Goal: Task Accomplishment & Management: Manage account settings

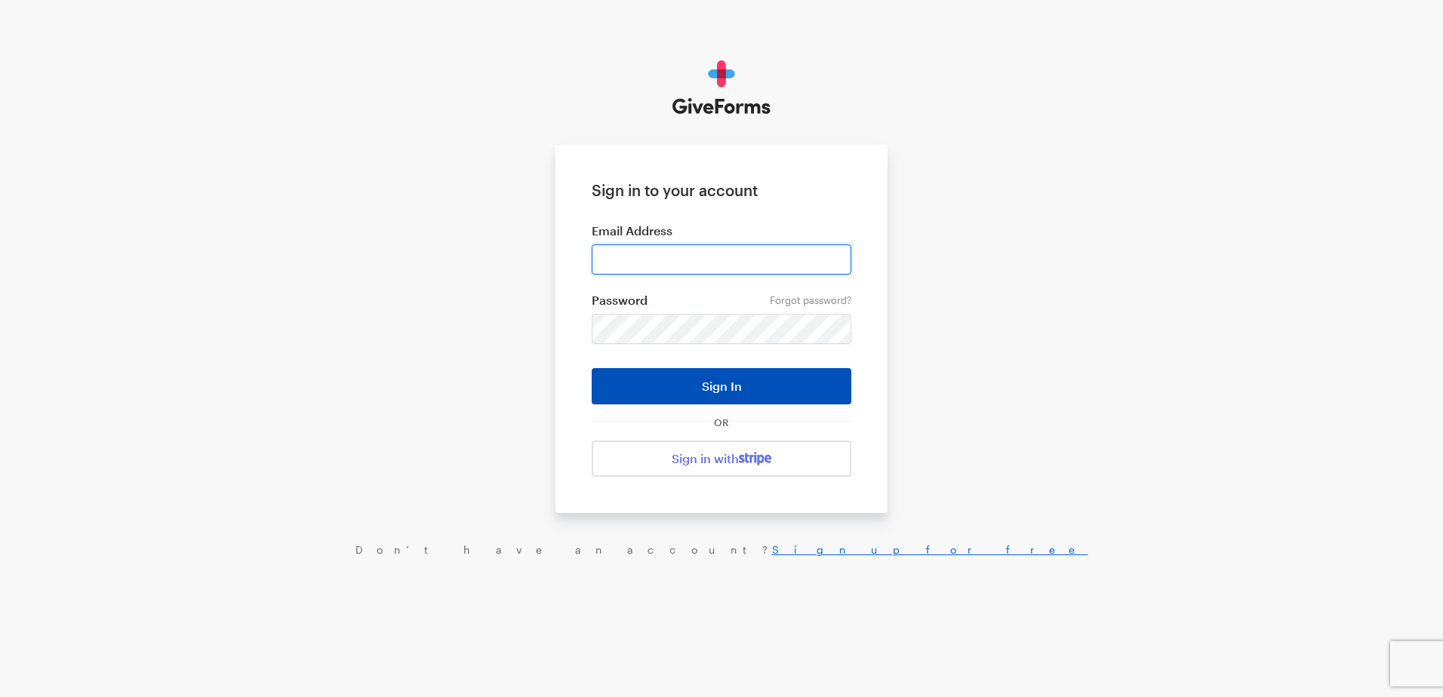
type input "ckim@brightfocus.org"
click at [690, 381] on button "Sign In" at bounding box center [722, 386] width 260 height 36
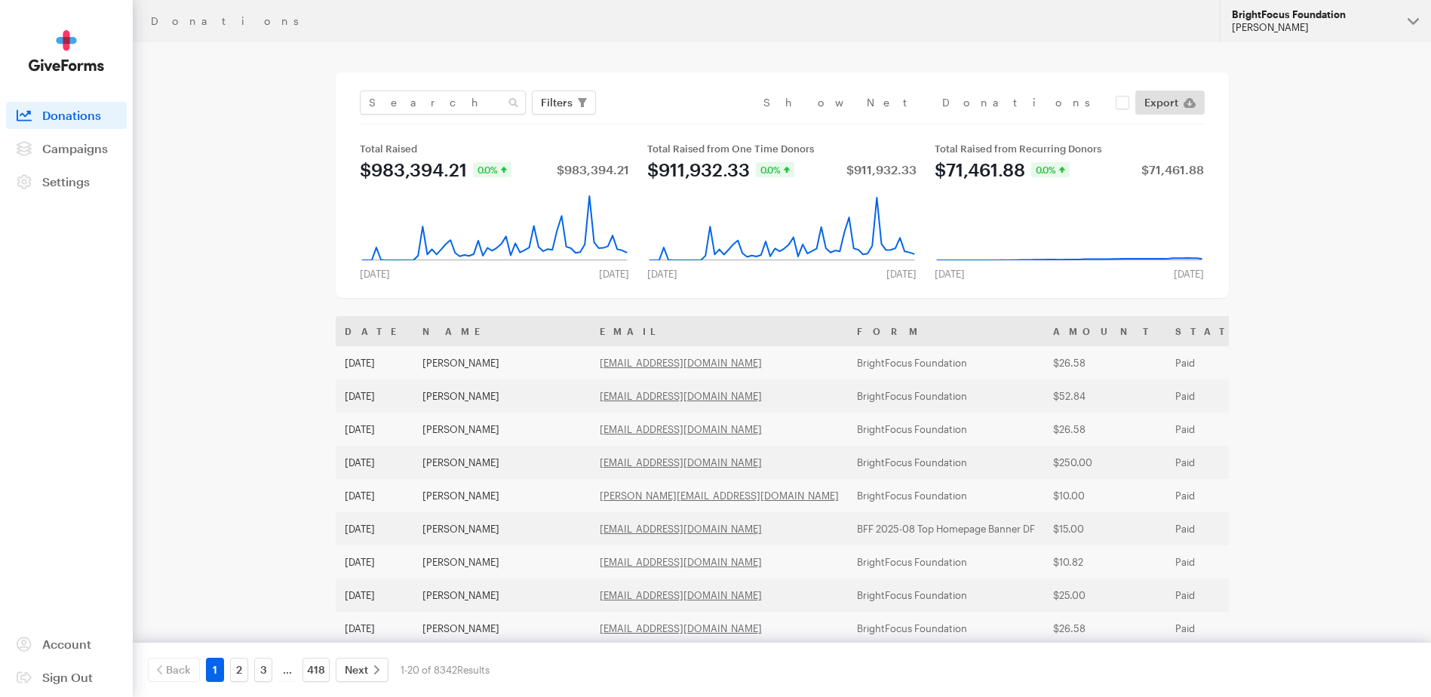
click at [1323, 17] on div "BrightFocus Foundation" at bounding box center [1314, 14] width 164 height 13
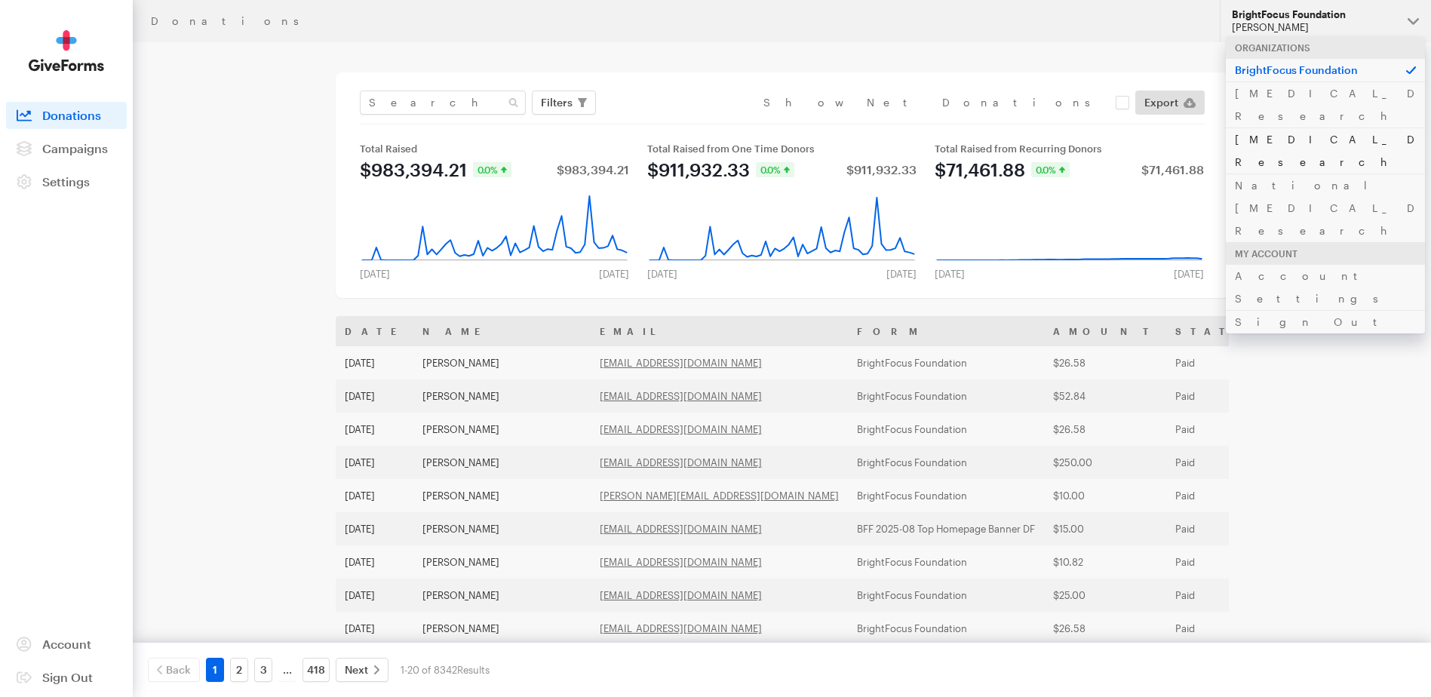
click at [1306, 128] on link "[MEDICAL_DATA] Research" at bounding box center [1325, 151] width 199 height 46
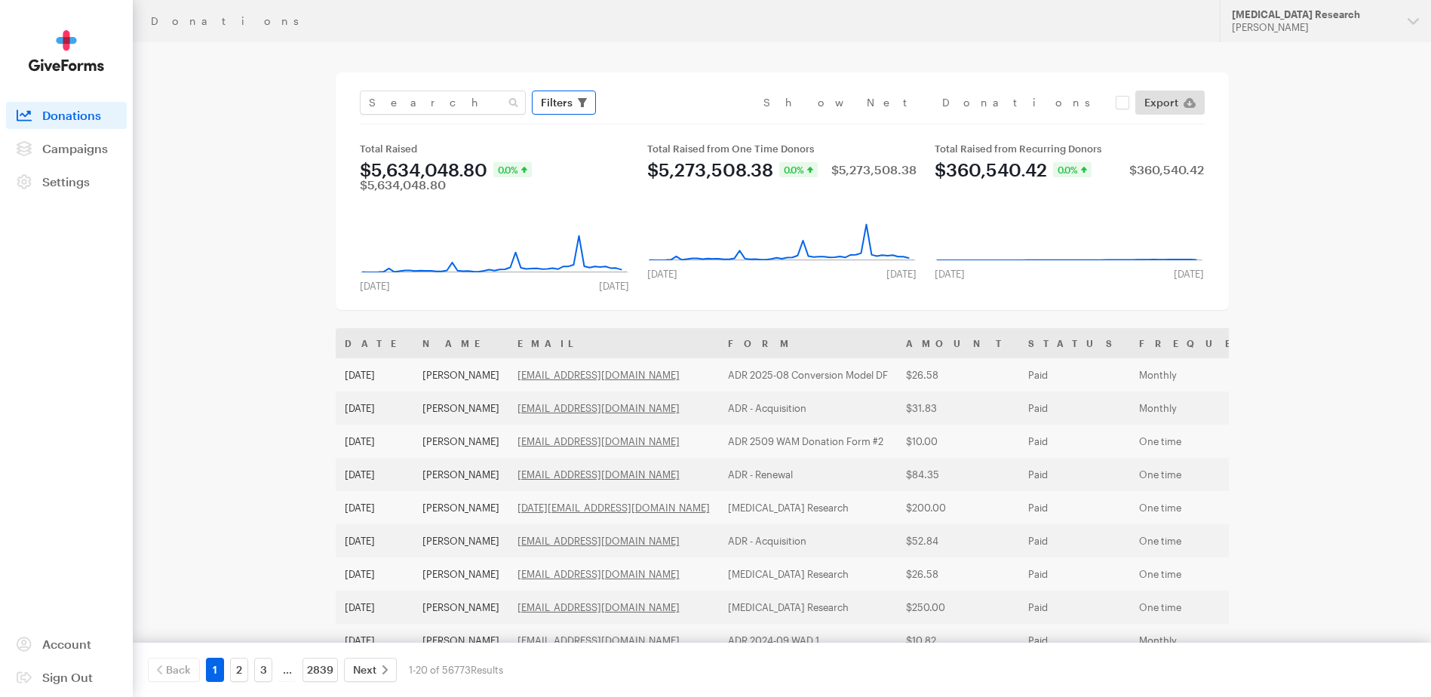
click at [568, 104] on span "Filters" at bounding box center [557, 103] width 32 height 18
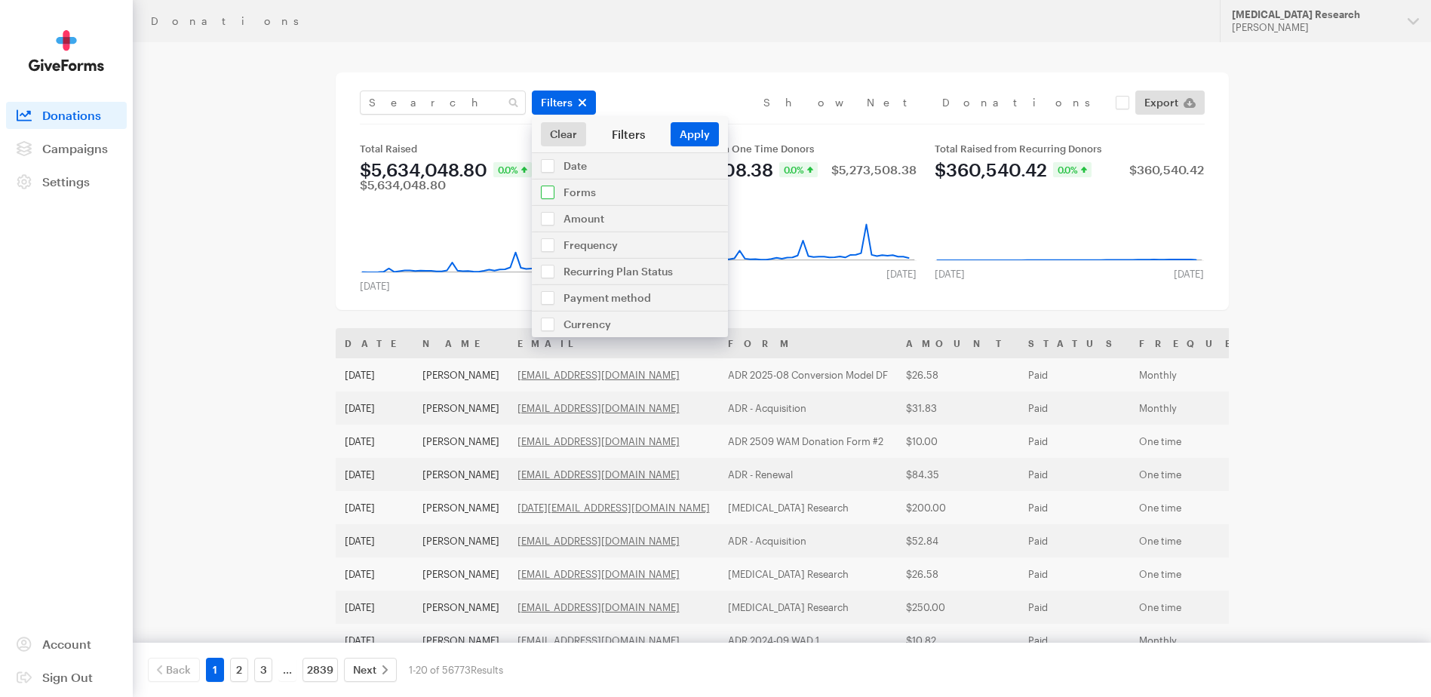
click at [546, 185] on input "checkbox" at bounding box center [630, 193] width 196 height 26
checkbox input "true"
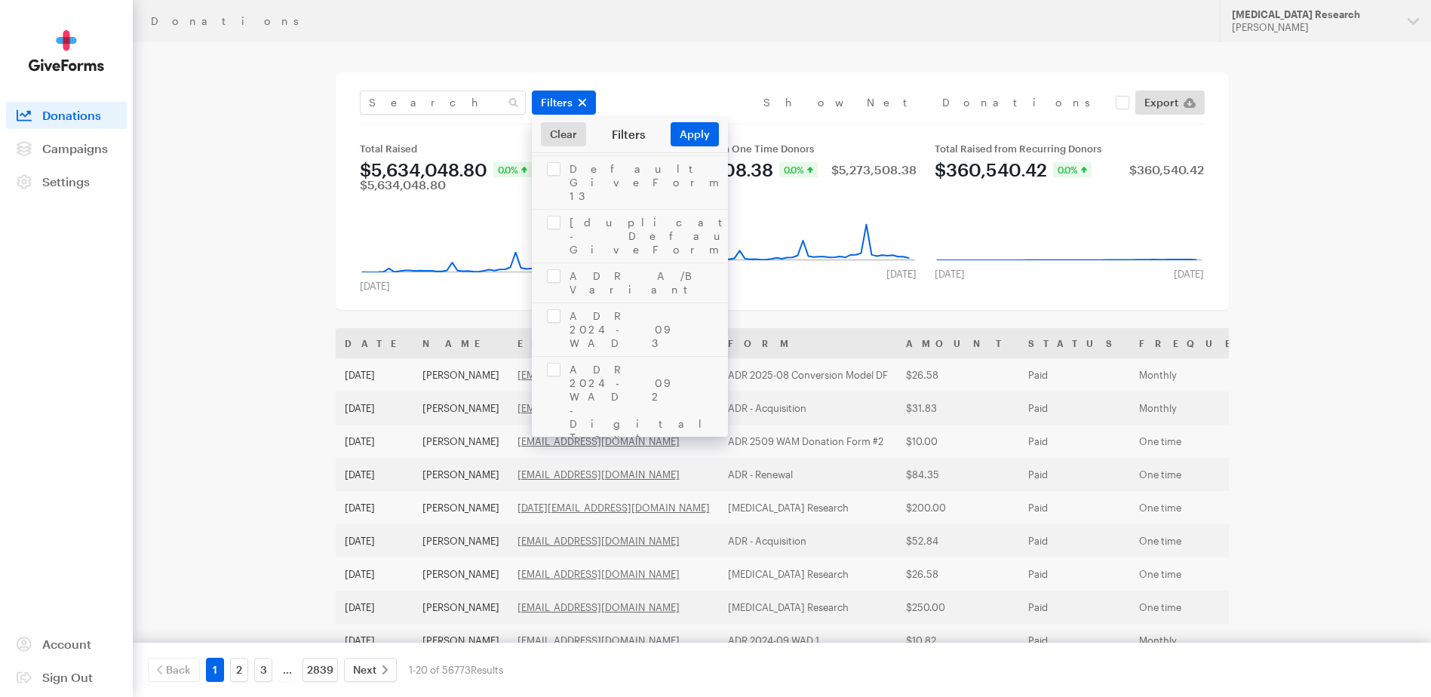
scroll to position [1357, 0]
click at [727, 277] on div "Date Jul 23, 2025 - Aug 19, 2025 Forms Default GiveForm 6 Alzheimer's Disease R…" at bounding box center [630, 294] width 196 height 284
checkbox input "true"
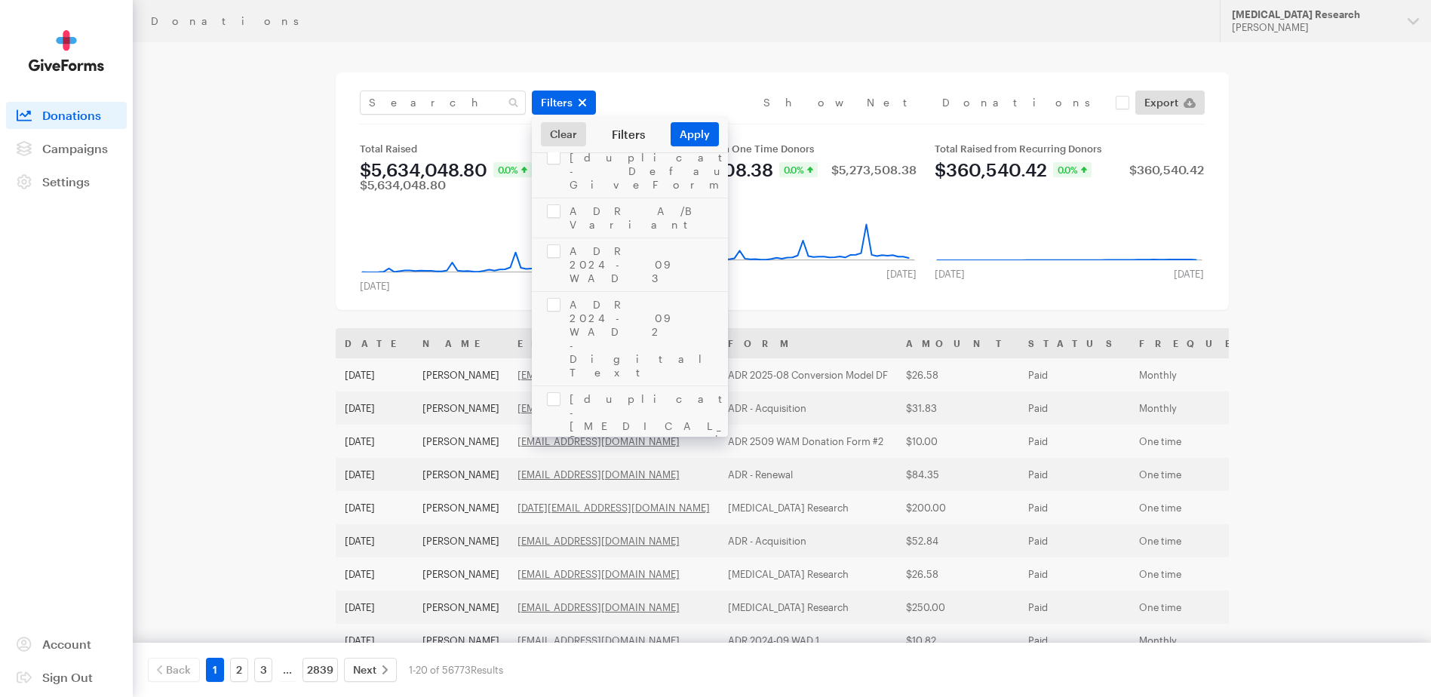
scroll to position [1357, 0]
checkbox input "true"
click at [688, 133] on button "Apply" at bounding box center [695, 134] width 48 height 24
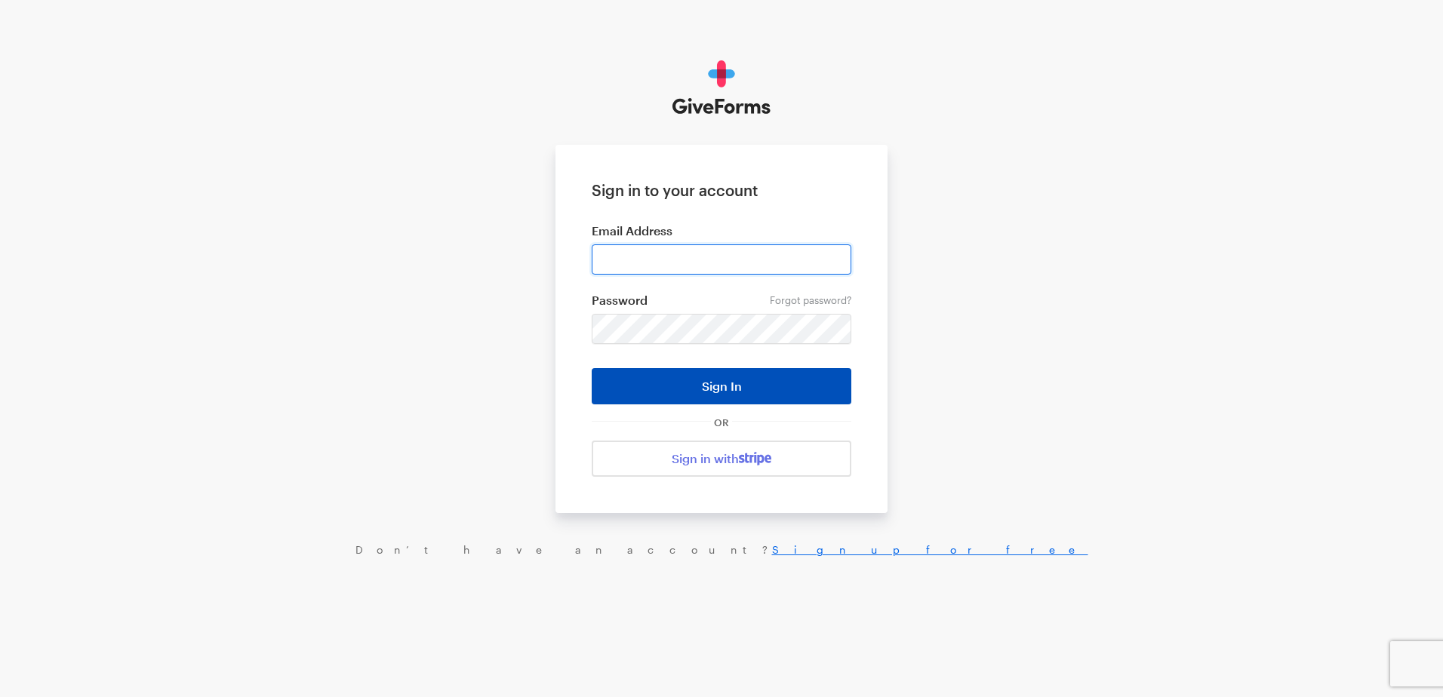
type input "[EMAIL_ADDRESS][DOMAIN_NAME]"
click at [678, 385] on button "Sign In" at bounding box center [722, 386] width 260 height 36
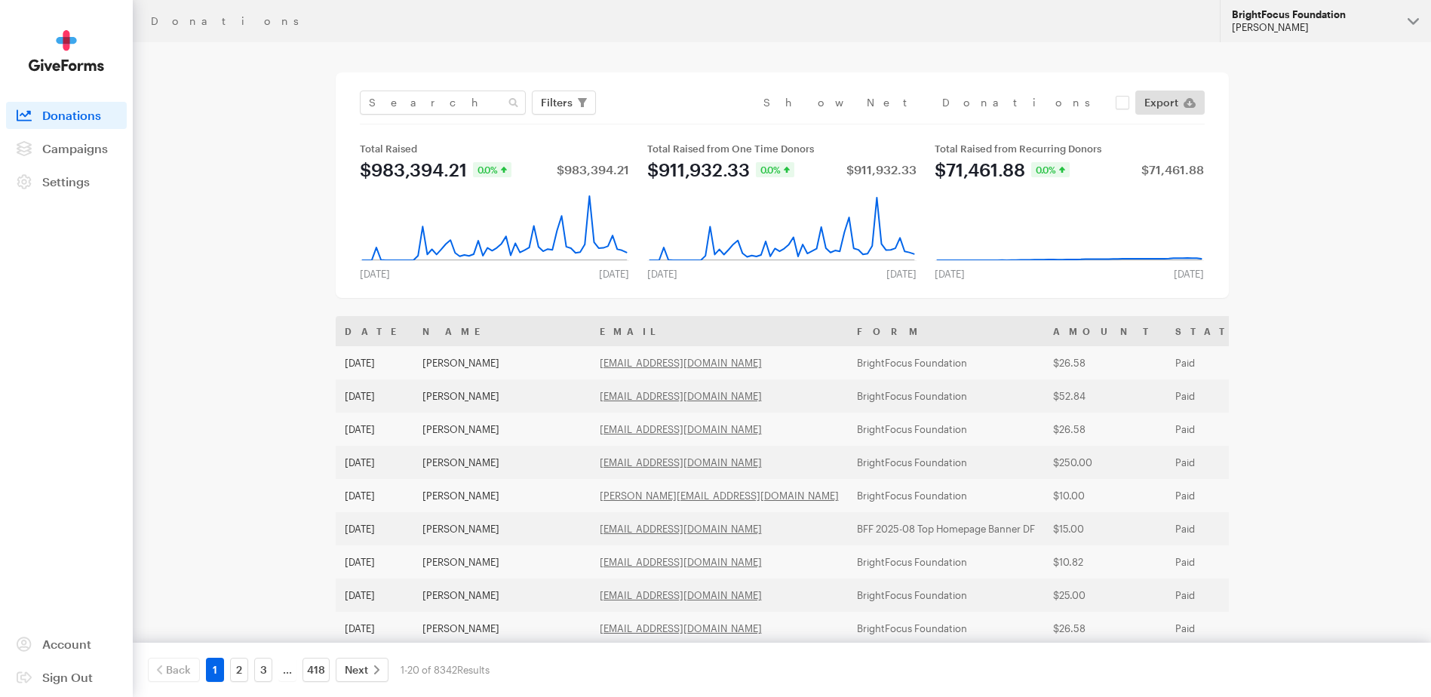
click at [1281, 23] on div "[PERSON_NAME]" at bounding box center [1314, 27] width 164 height 13
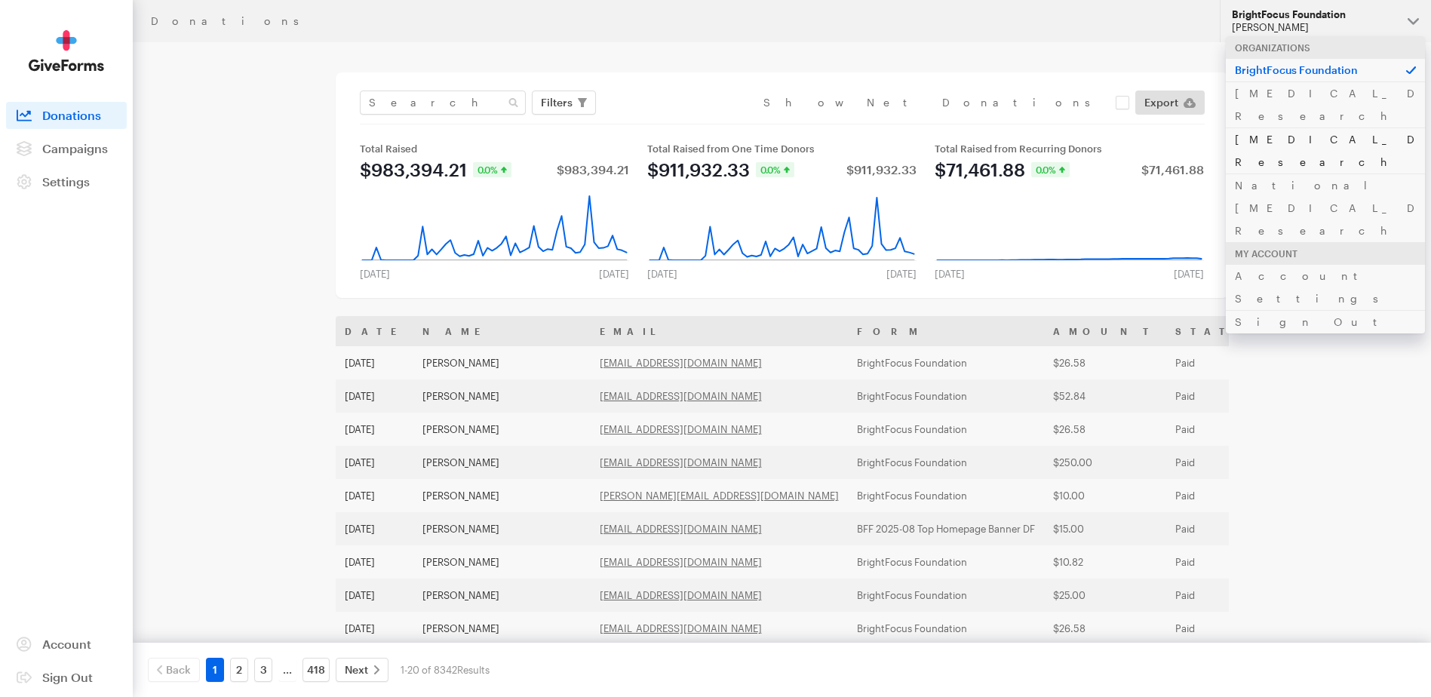
click at [1280, 128] on link "[MEDICAL_DATA] Research" at bounding box center [1325, 151] width 199 height 46
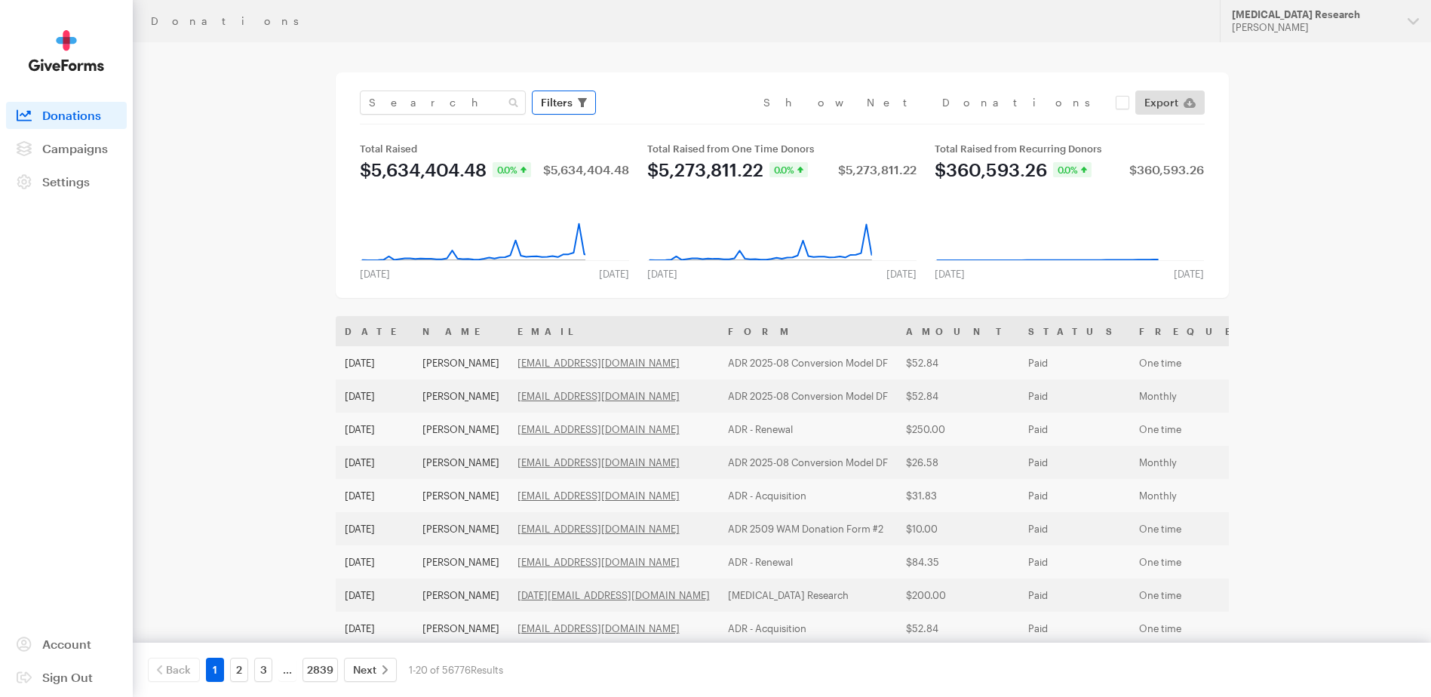
click at [583, 107] on span "button" at bounding box center [582, 103] width 9 height 18
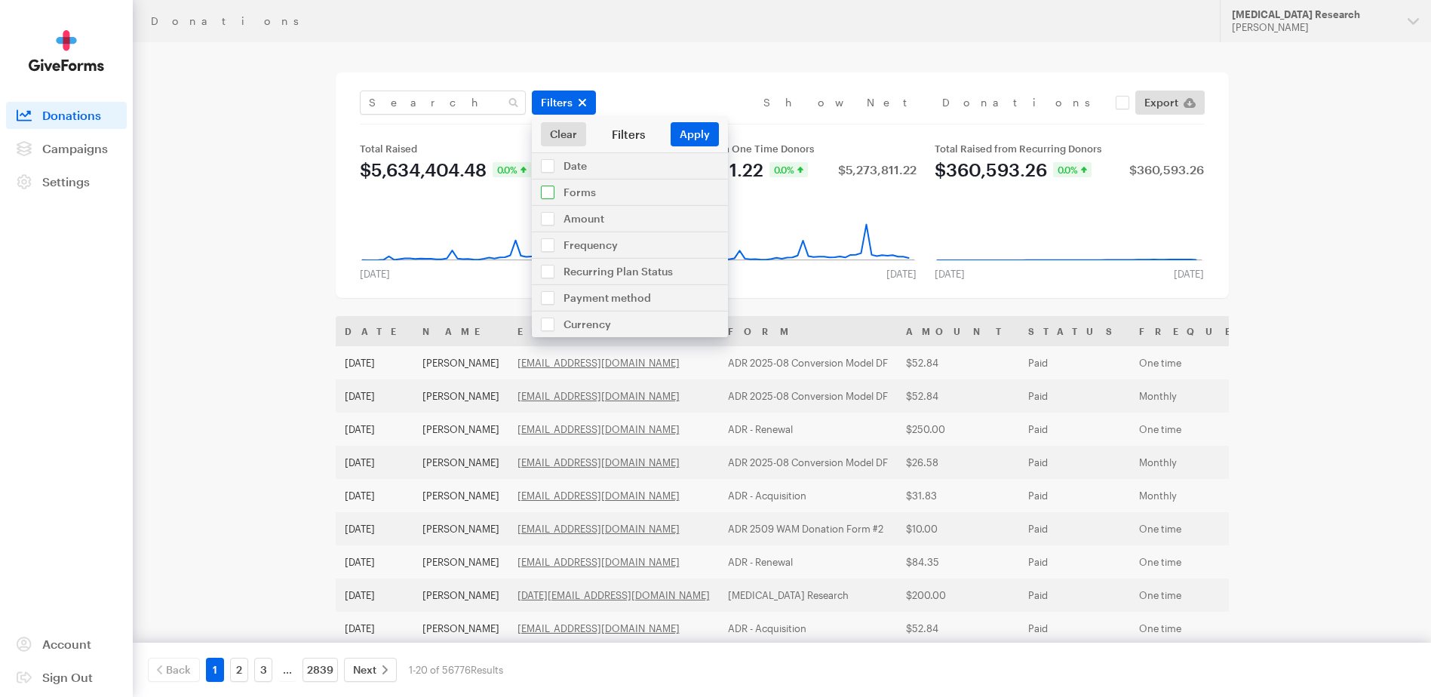
click at [589, 189] on input "checkbox" at bounding box center [630, 193] width 196 height 26
checkbox input "true"
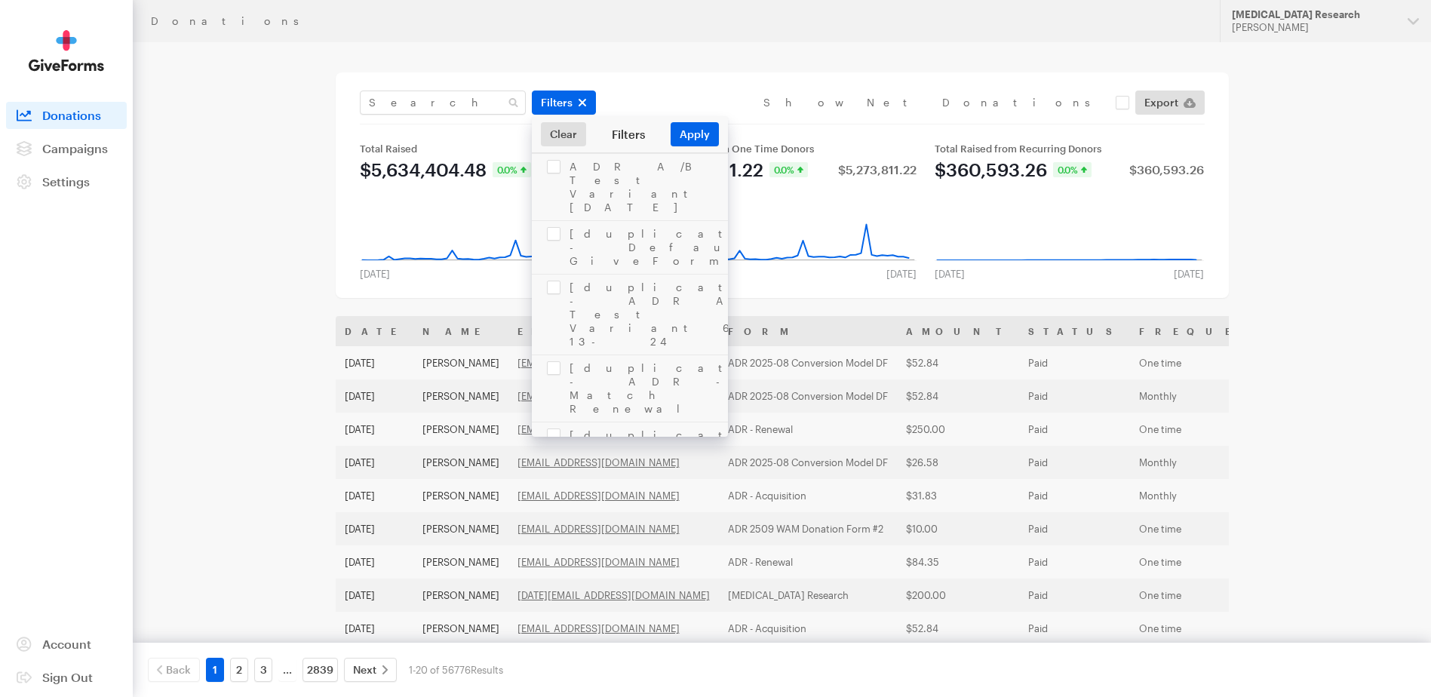
scroll to position [1811, 0]
checkbox input "true"
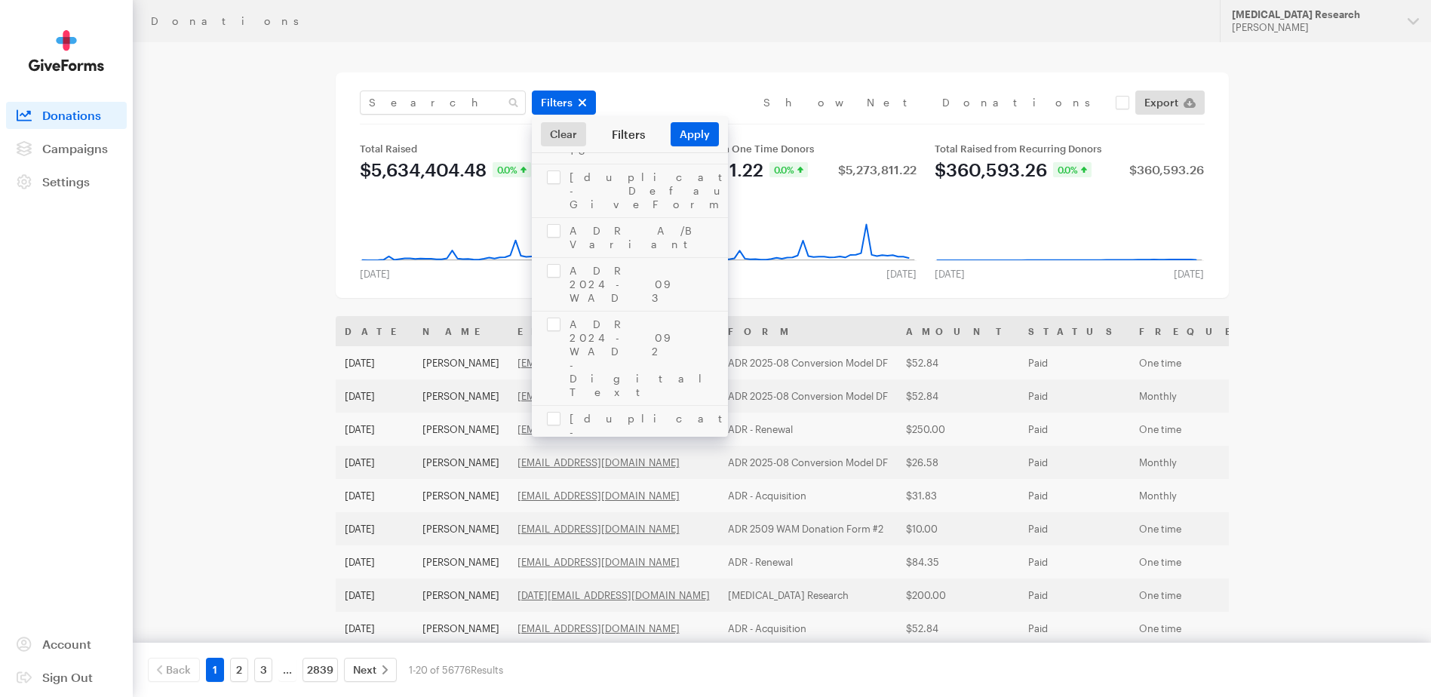
checkbox input "true"
click at [699, 128] on button "Apply" at bounding box center [695, 134] width 48 height 24
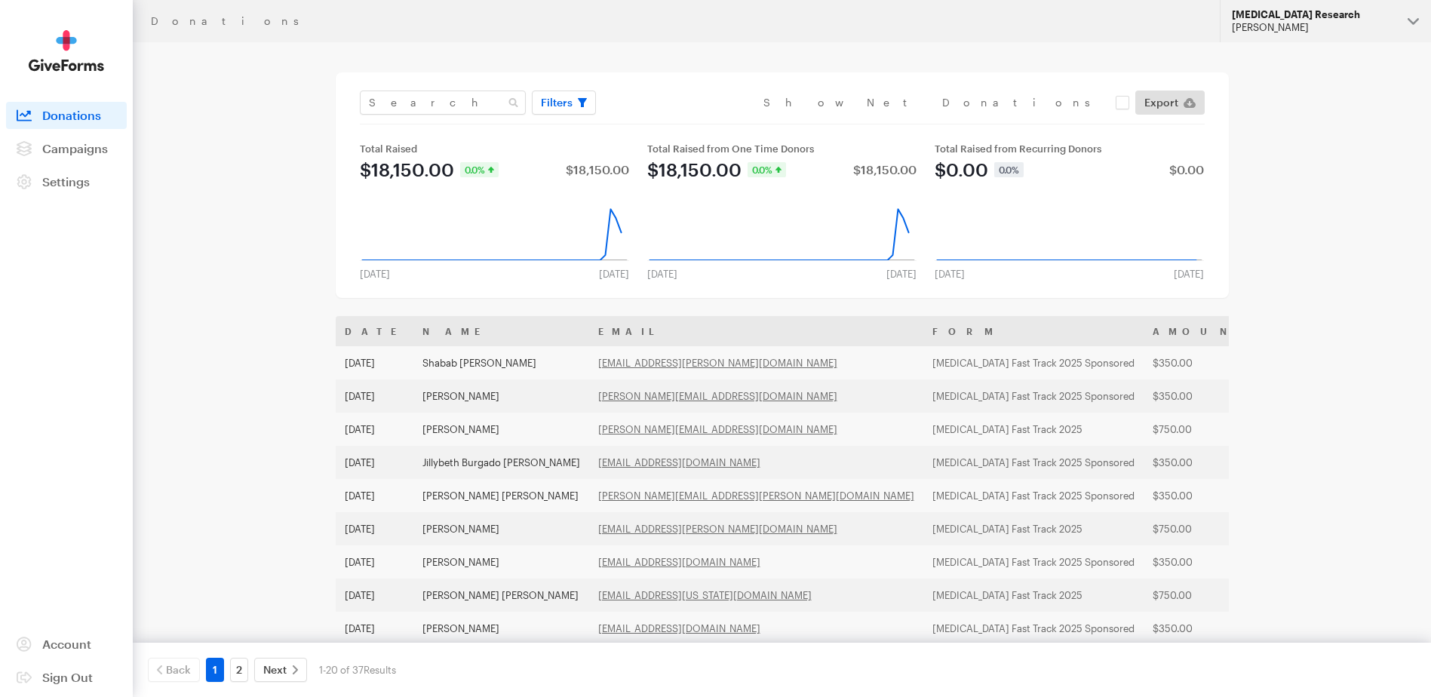
click at [1329, 16] on div "[MEDICAL_DATA] Research" at bounding box center [1314, 14] width 164 height 13
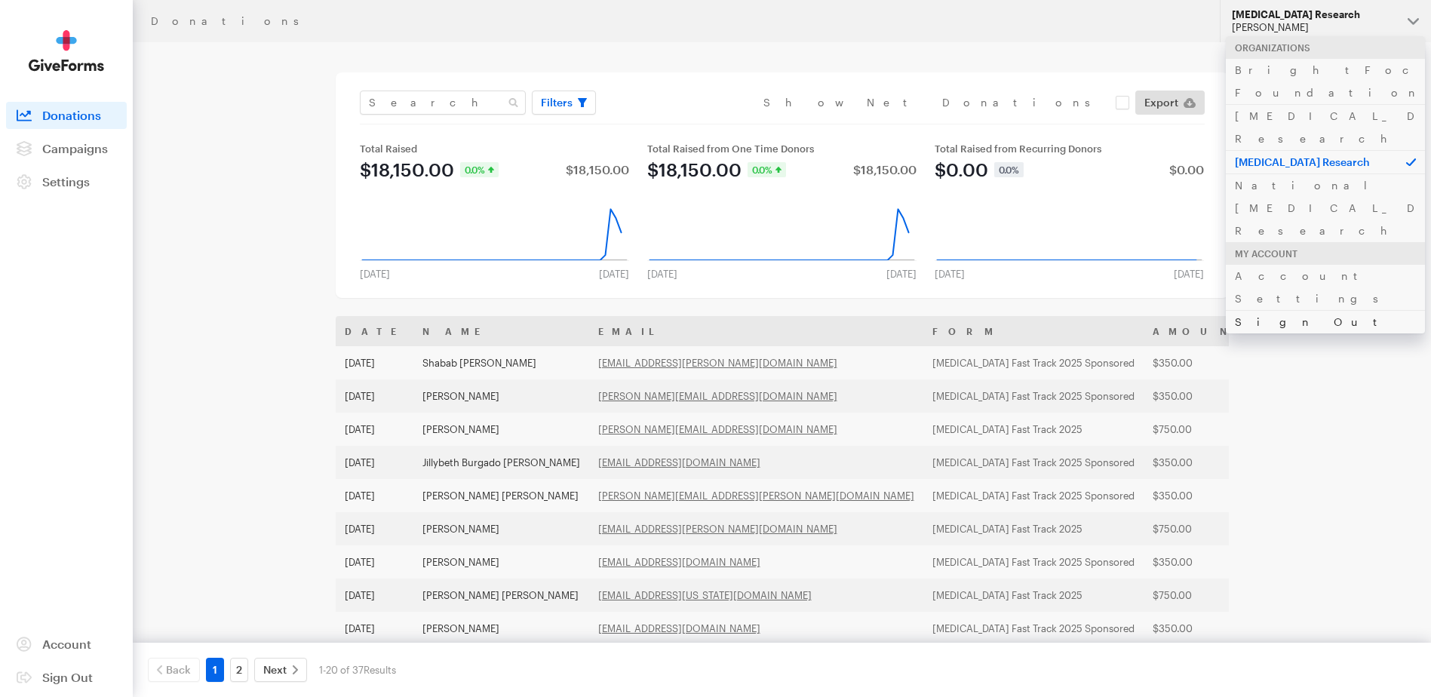
click at [1287, 310] on link "Sign Out" at bounding box center [1325, 321] width 199 height 23
